Goal: Transaction & Acquisition: Obtain resource

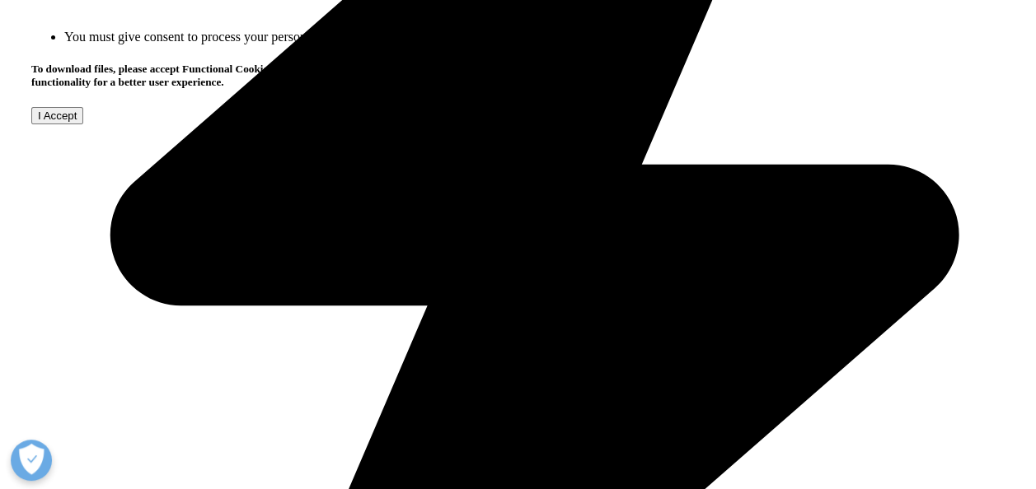
scroll to position [1236, 0]
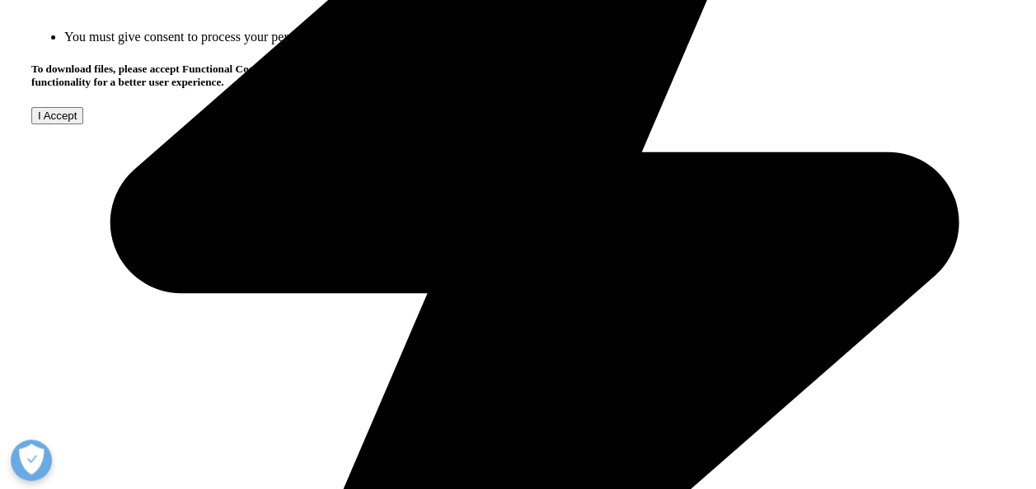
click at [83, 124] on input "I Accept" at bounding box center [57, 115] width 52 height 17
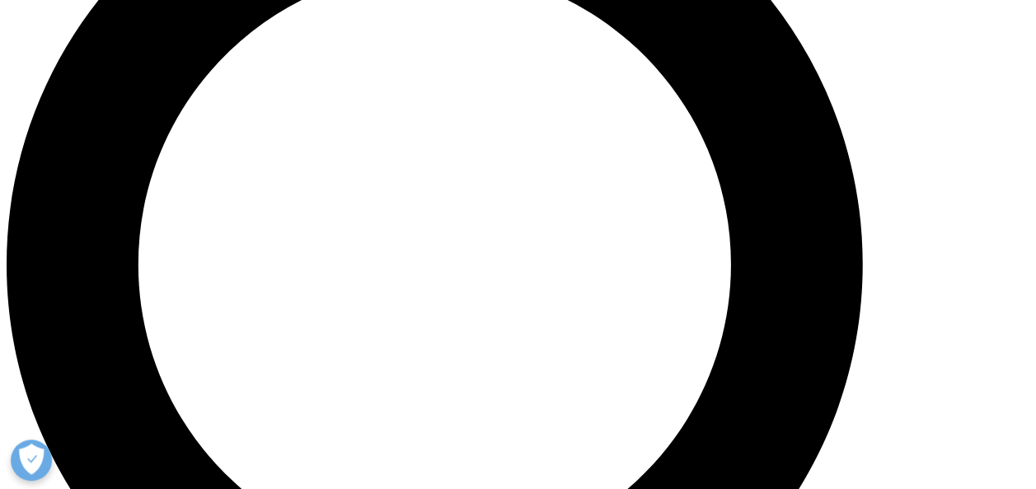
scroll to position [1153, 0]
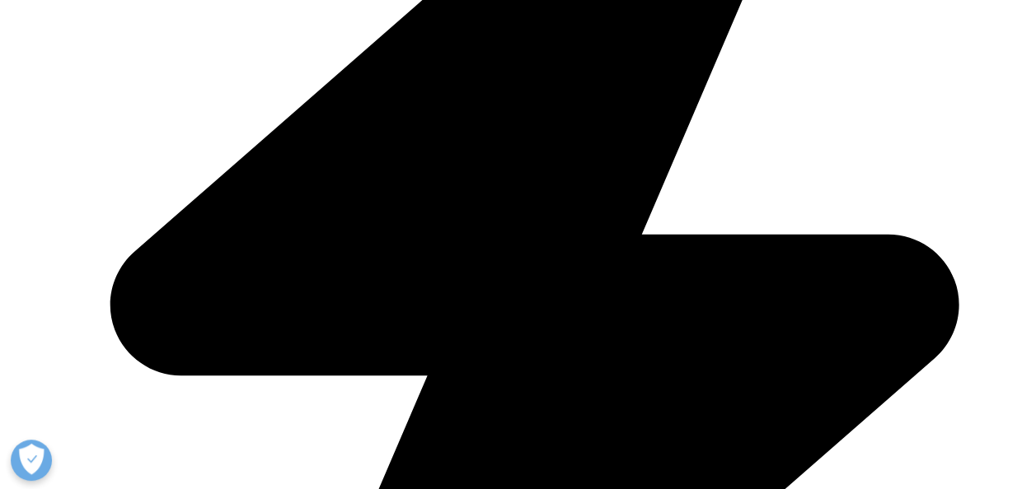
type input "[PERSON_NAME][EMAIL_ADDRESS][DOMAIN_NAME]"
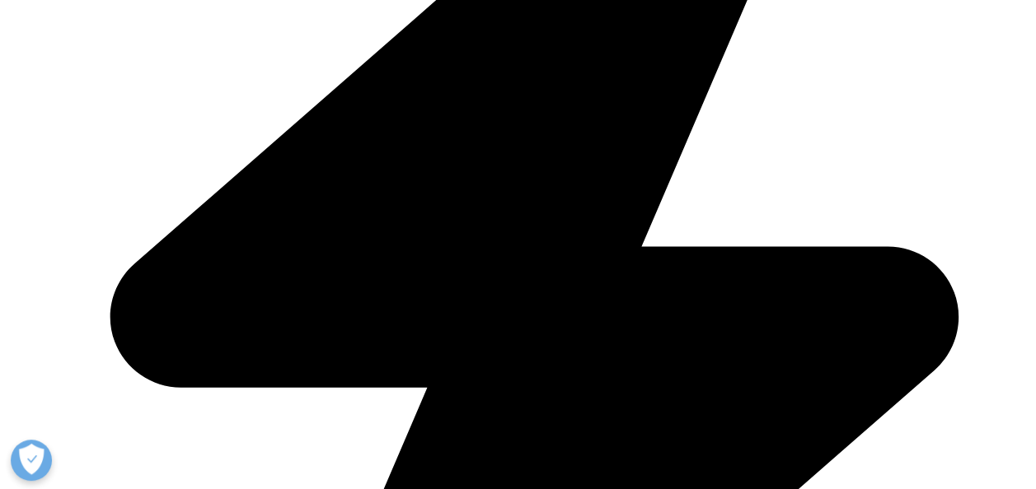
type input "[PERSON_NAME]"
type input "Samazan"
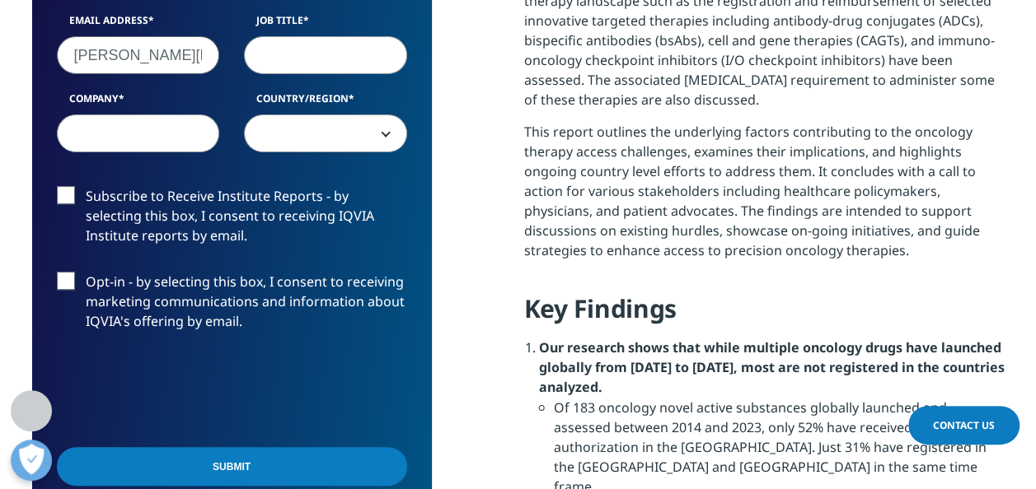
type input "Editor in Chief"
type input "ScienceAndMedicine"
select select "[GEOGRAPHIC_DATA]"
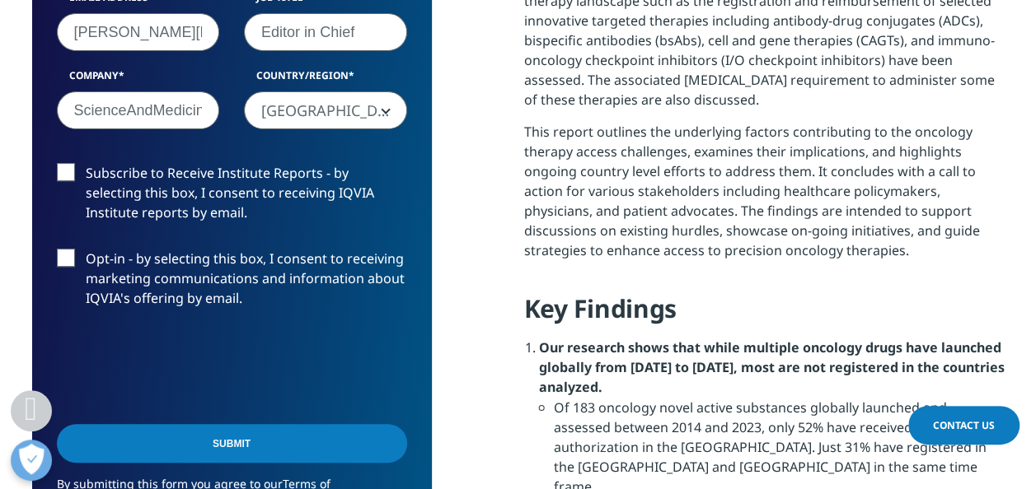
scroll to position [0, 10]
drag, startPoint x: 77, startPoint y: 114, endPoint x: 249, endPoint y: 126, distance: 171.8
click at [249, 126] on div "First Name [PERSON_NAME] Last Name [GEOGRAPHIC_DATA] Email Address [PERSON_NAME…" at bounding box center [231, 29] width 375 height 235
type input "IBO"
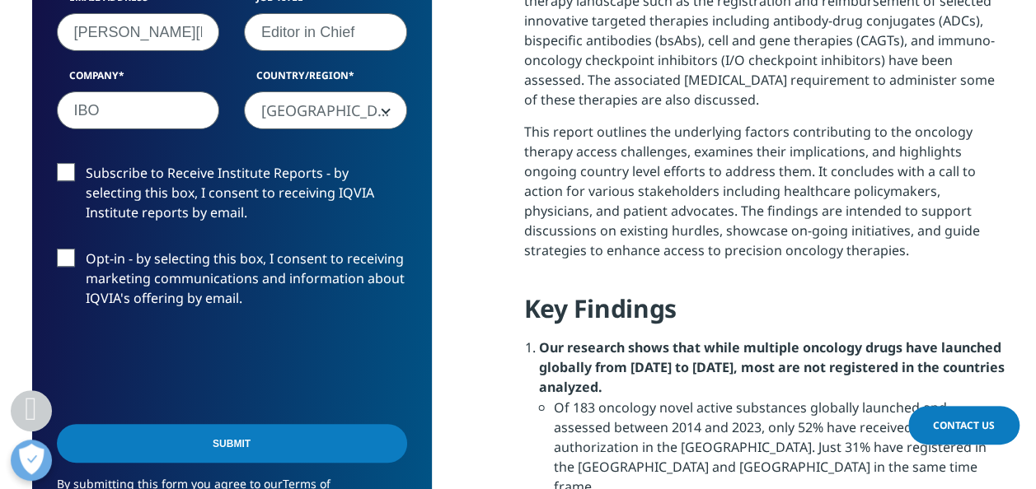
click at [59, 172] on label "Subscribe to Receive Institute Reports - by selecting this box, I consent to re…" at bounding box center [232, 197] width 350 height 68
click at [86, 163] on input "Subscribe to Receive Institute Reports - by selecting this box, I consent to re…" at bounding box center [86, 163] width 0 height 0
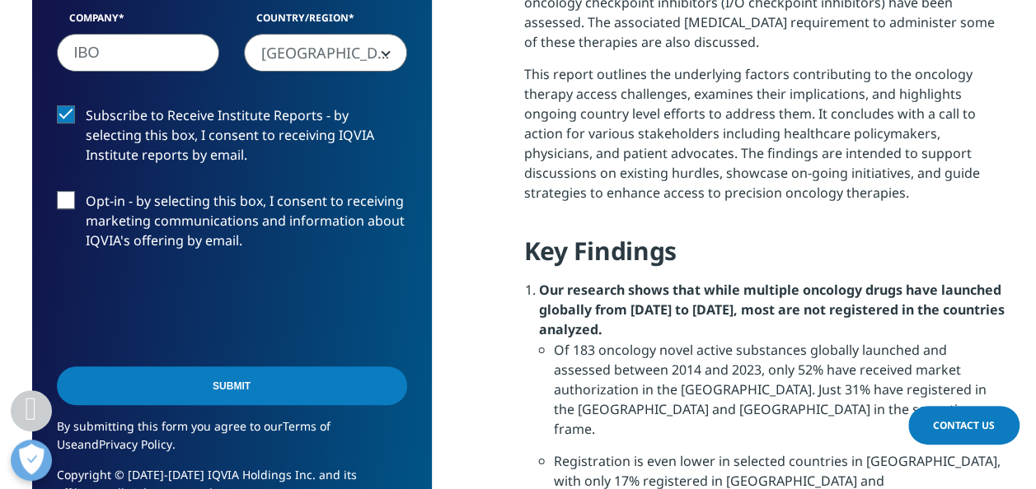
scroll to position [1236, 0]
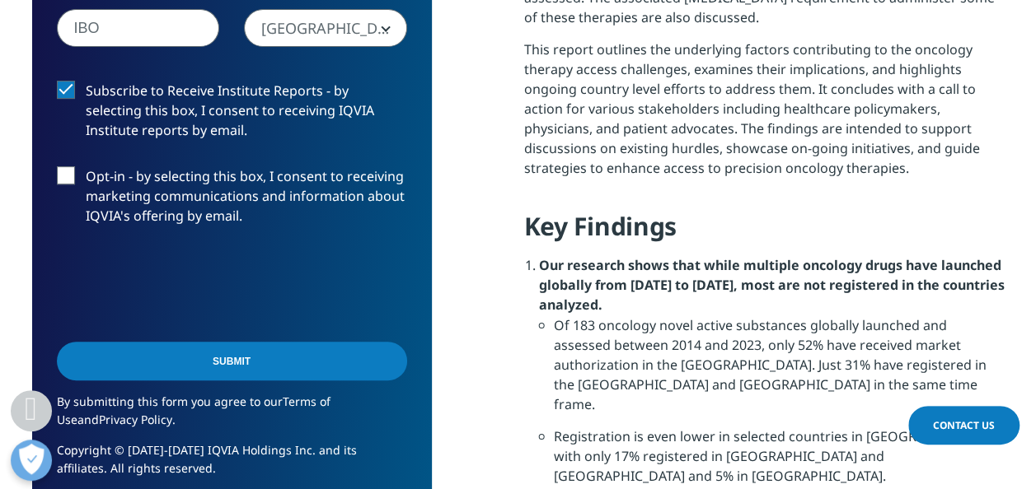
click at [73, 175] on label "Opt-in - by selecting this box, I consent to receiving marketing communications…" at bounding box center [232, 200] width 350 height 68
click at [86, 166] on input "Opt-in - by selecting this box, I consent to receiving marketing communications…" at bounding box center [86, 166] width 0 height 0
click at [208, 350] on input "Submit" at bounding box center [232, 361] width 350 height 39
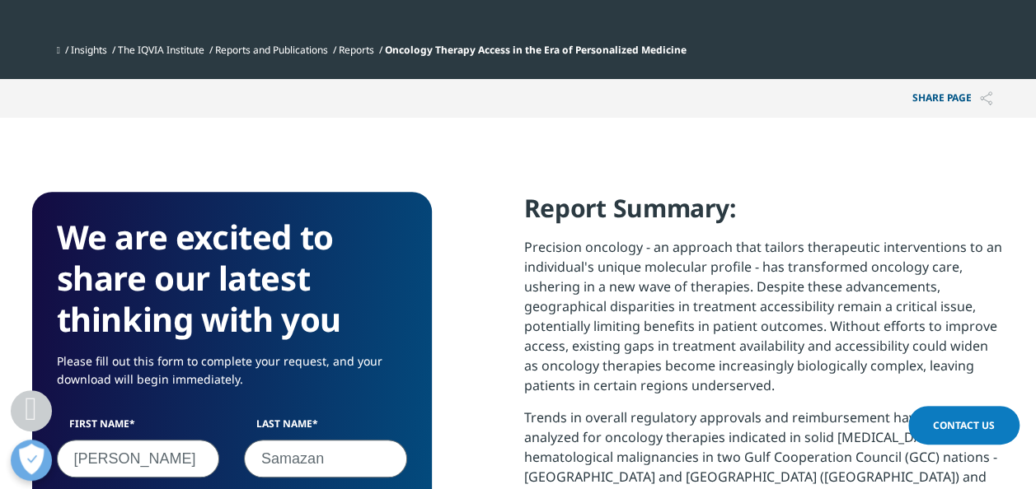
scroll to position [121, 399]
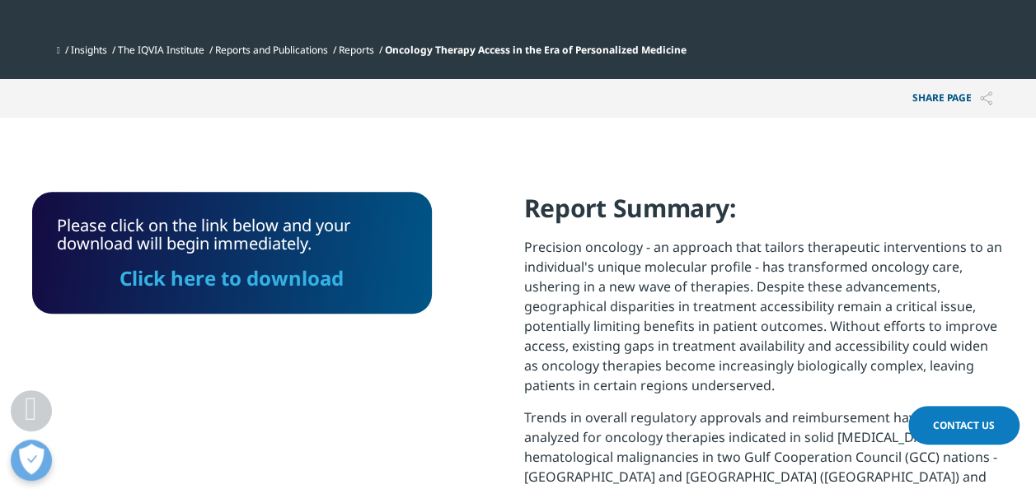
click at [246, 280] on link "Click here to download" at bounding box center [231, 277] width 224 height 27
